Goal: Information Seeking & Learning: Learn about a topic

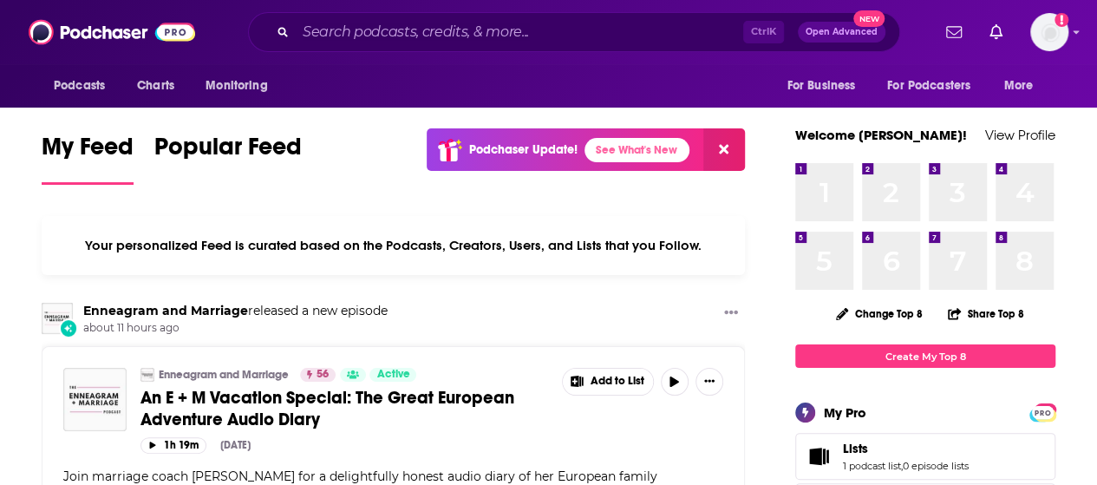
click at [543, 30] on input "Search podcasts, credits, & more..." at bounding box center [519, 32] width 447 height 28
type input "c"
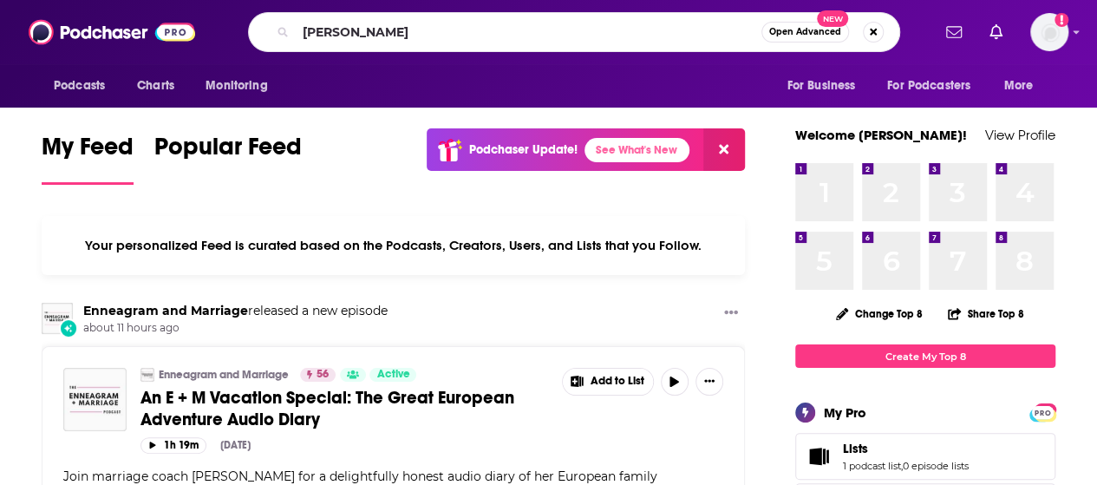
type input "[PERSON_NAME]"
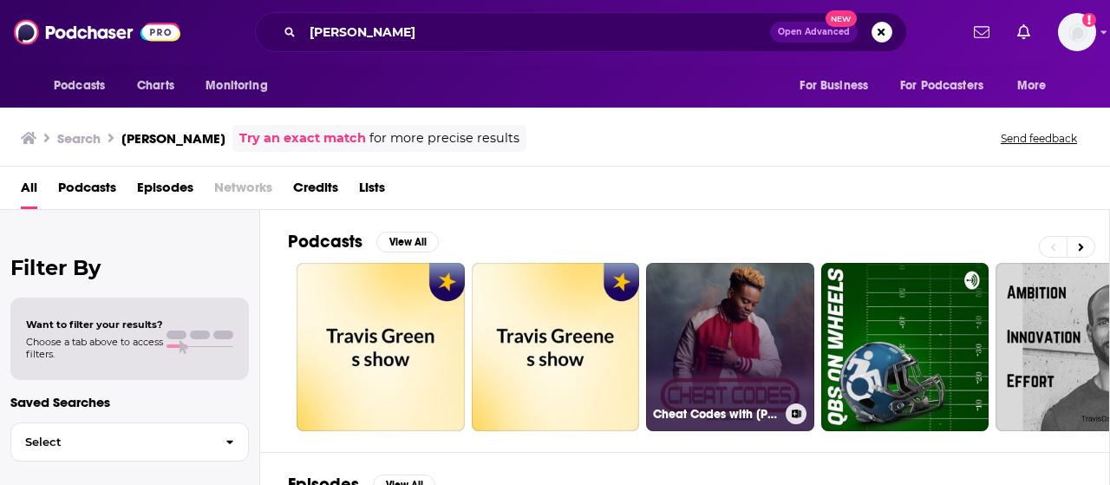
click at [670, 375] on link "Cheat Codes with [PERSON_NAME]" at bounding box center [730, 347] width 168 height 168
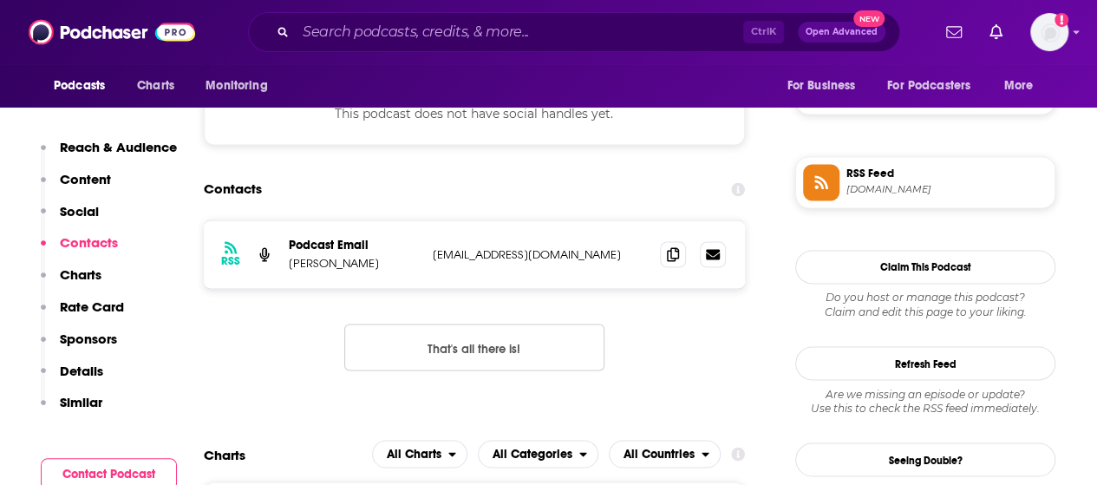
scroll to position [1339, 0]
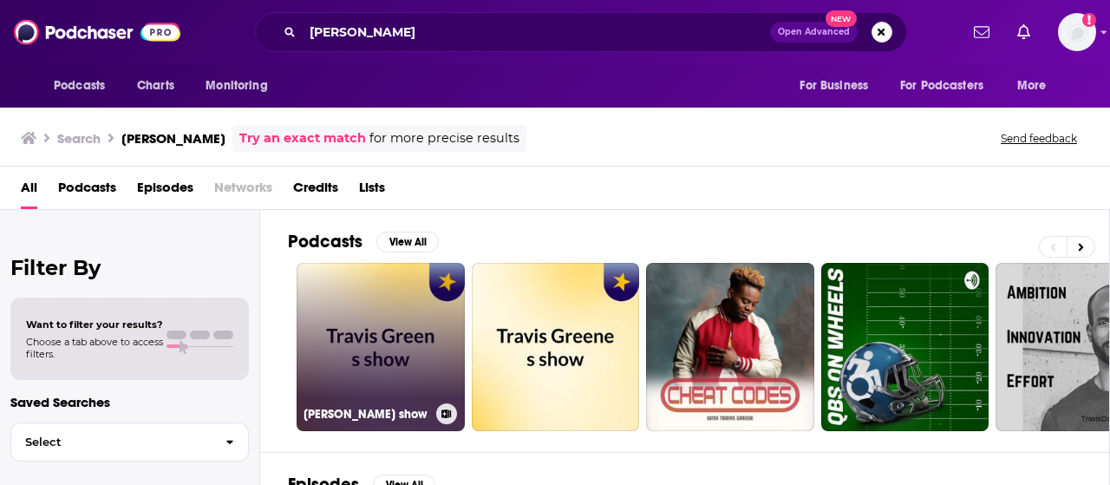
click at [422, 342] on link "[PERSON_NAME] show" at bounding box center [380, 347] width 168 height 168
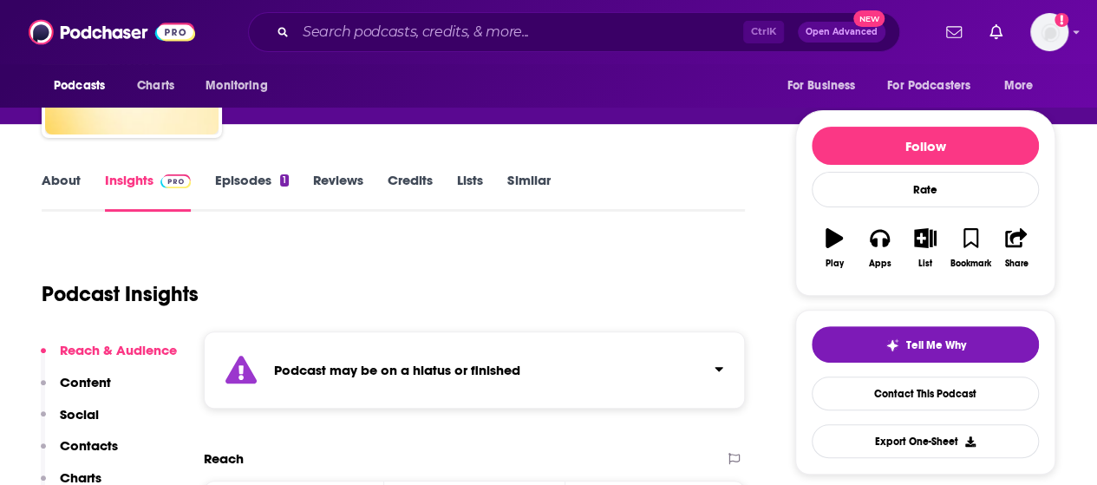
scroll to position [160, 0]
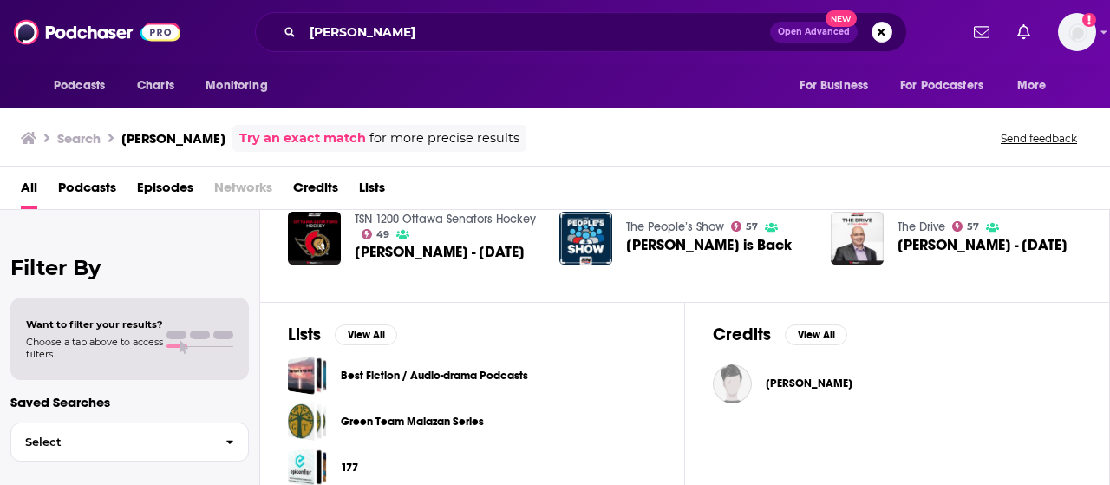
scroll to position [471, 0]
